Goal: Information Seeking & Learning: Learn about a topic

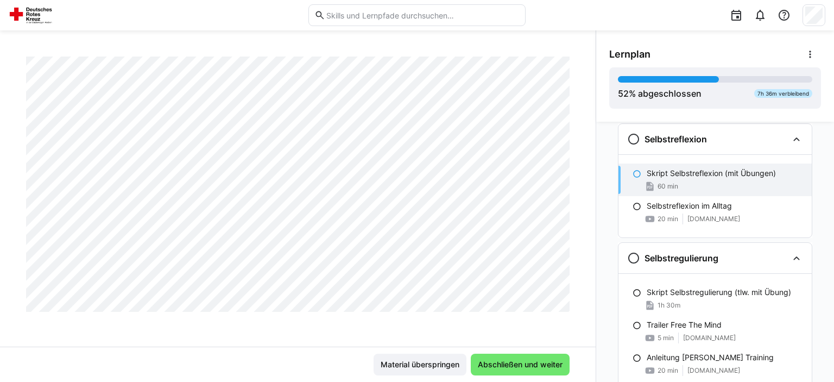
scroll to position [8338, 0]
click at [538, 365] on span "Abschließen und weiter" at bounding box center [520, 364] width 88 height 11
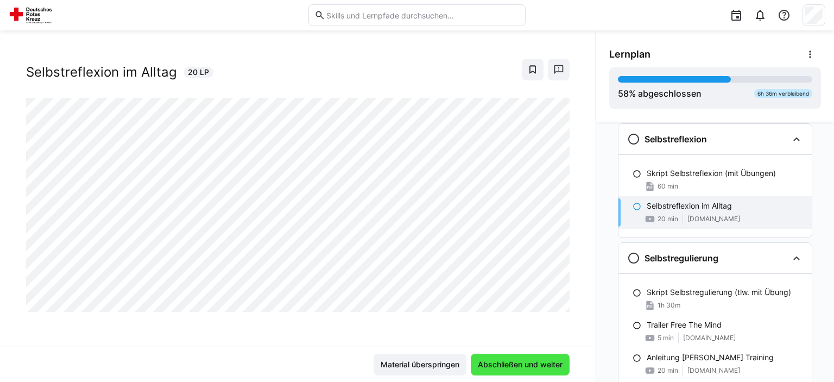
scroll to position [17, 0]
click at [538, 365] on span "Abschließen und weiter" at bounding box center [520, 364] width 88 height 11
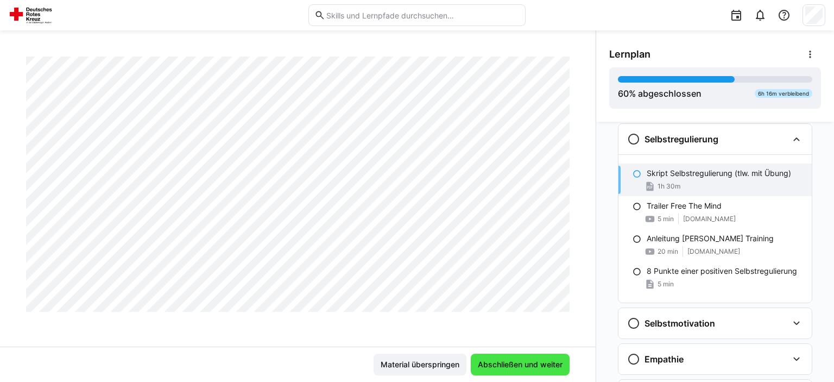
scroll to position [2495, 0]
click at [527, 362] on span "Abschließen und weiter" at bounding box center [520, 364] width 88 height 11
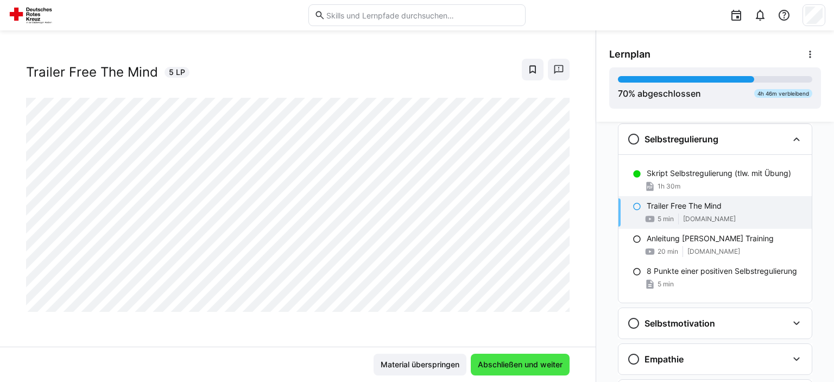
scroll to position [17, 0]
click at [527, 362] on span "Abschließen und weiter" at bounding box center [520, 364] width 88 height 11
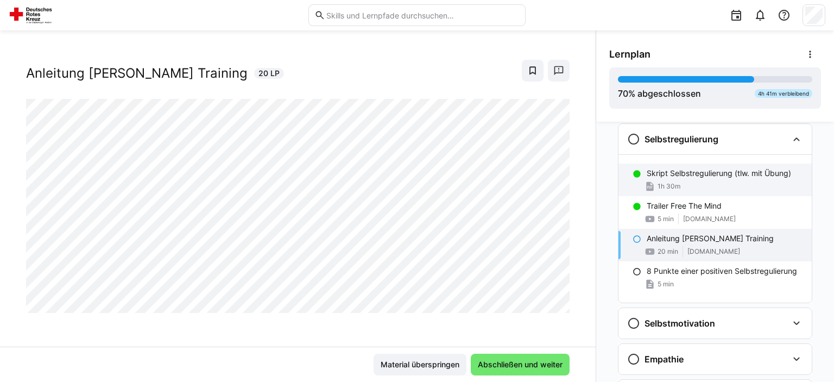
click at [714, 193] on div "Skript Selbstregulierung (tlw. mit Übung) 1h 30m" at bounding box center [715, 180] width 193 height 33
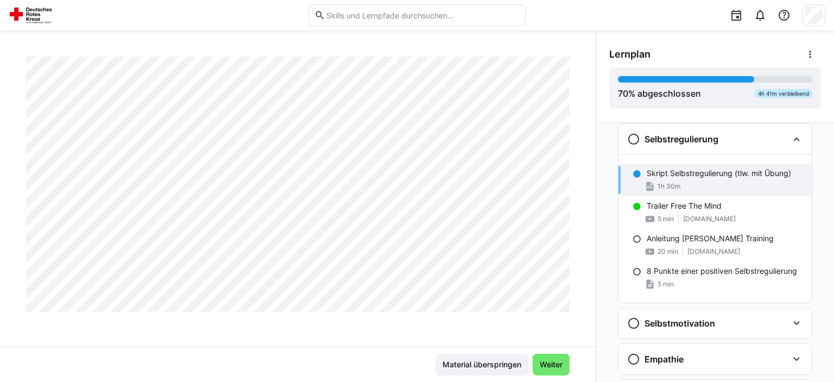
scroll to position [2495, 0]
click at [553, 370] on span "Weiter" at bounding box center [551, 365] width 37 height 22
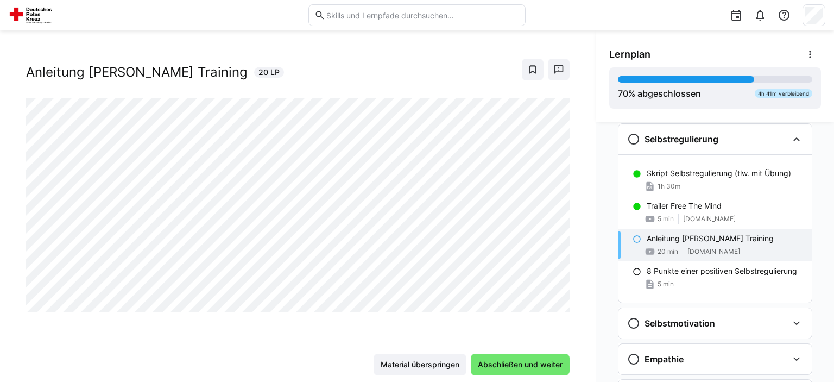
scroll to position [17, 0]
click at [553, 370] on span "Abschließen und weiter" at bounding box center [520, 365] width 99 height 22
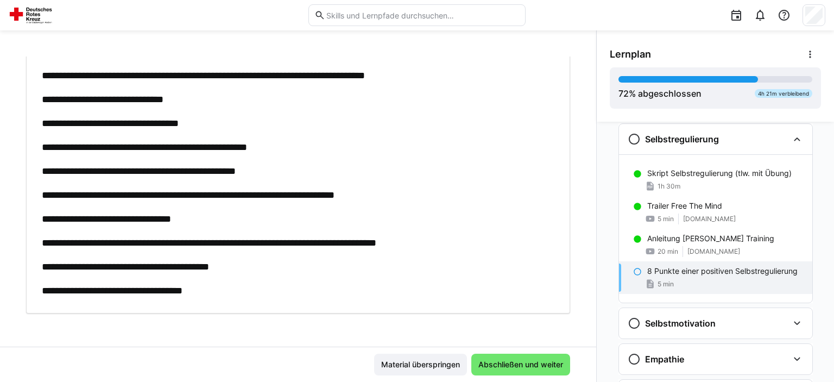
scroll to position [0, 0]
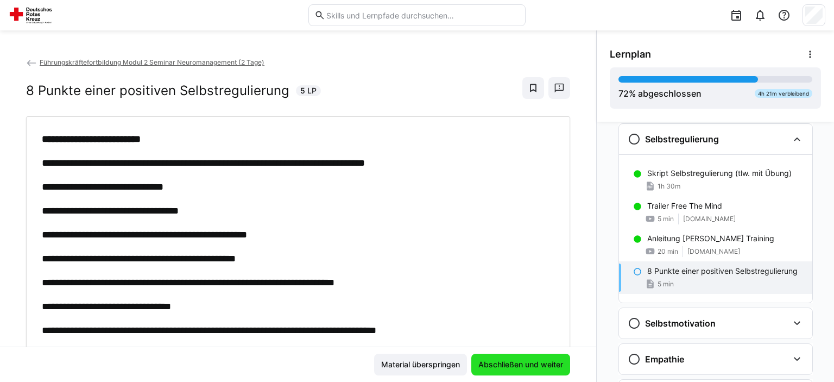
click at [553, 360] on span "Abschließen und weiter" at bounding box center [521, 364] width 88 height 11
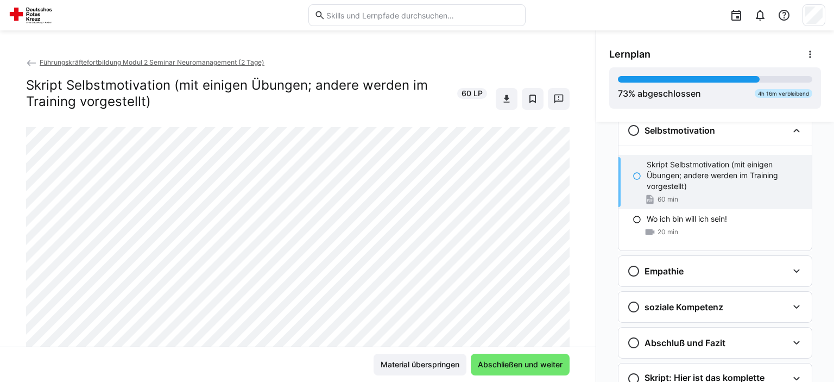
scroll to position [640, 0]
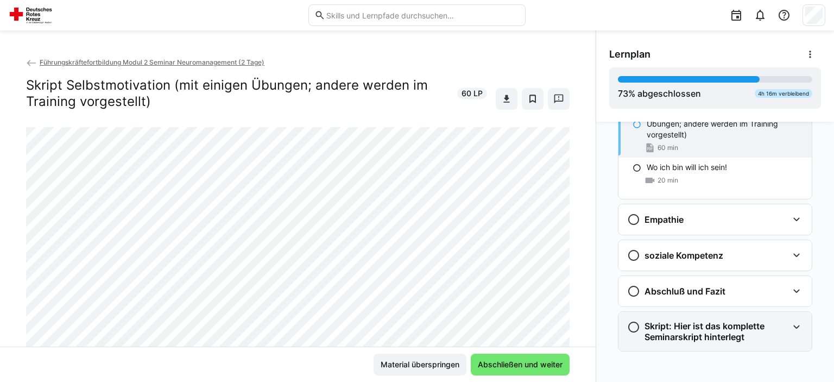
click at [727, 327] on h3 "Skript: Hier ist das komplette Seminarskript hinterlegt" at bounding box center [716, 332] width 143 height 22
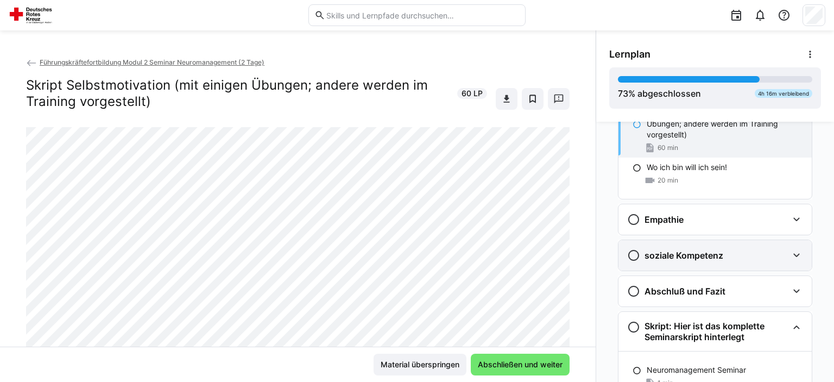
scroll to position [691, 0]
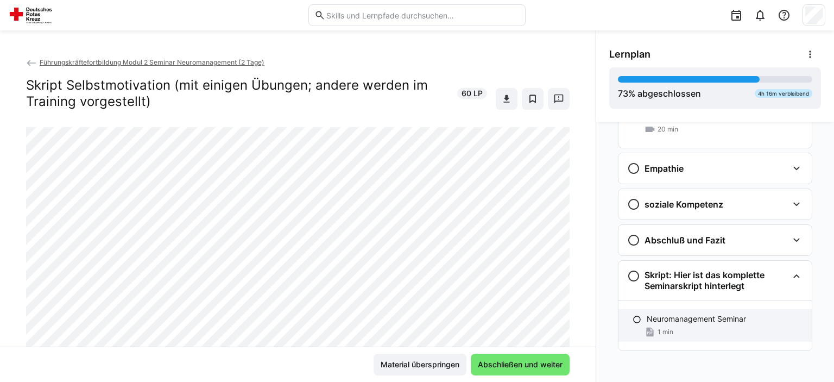
click at [732, 318] on p "Neuromanagement Seminar" at bounding box center [696, 318] width 99 height 11
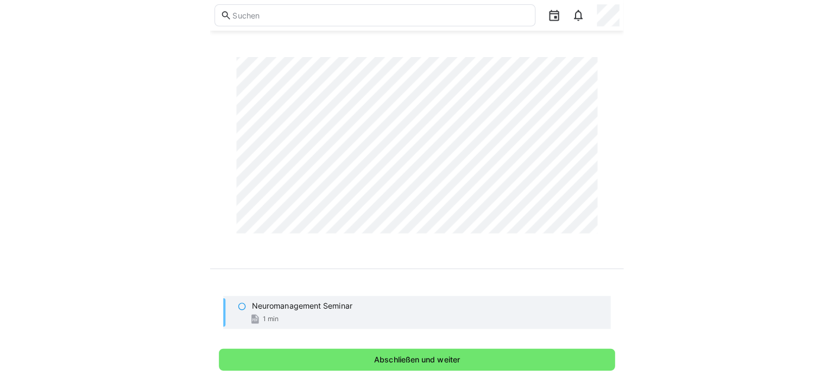
scroll to position [30498, 0]
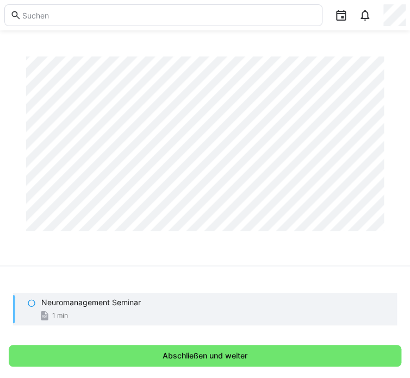
click at [392, 203] on div "Führungskräftefortbildung Modul 2 Seminar Neuromanagement (2 Tage) Neuromanagem…" at bounding box center [205, 160] width 410 height 209
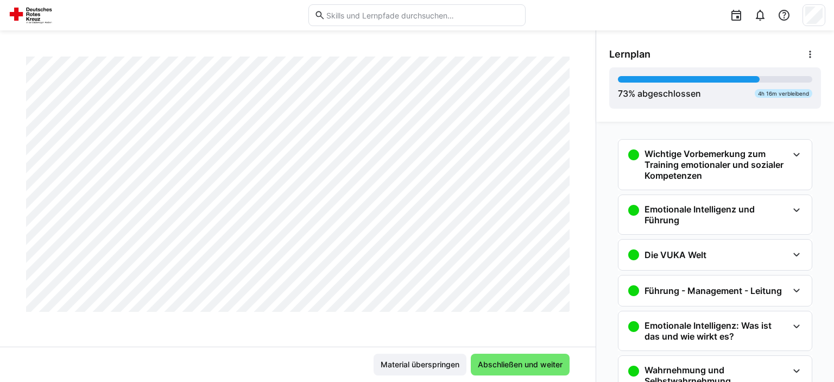
scroll to position [30503, 0]
